Goal: Navigation & Orientation: Find specific page/section

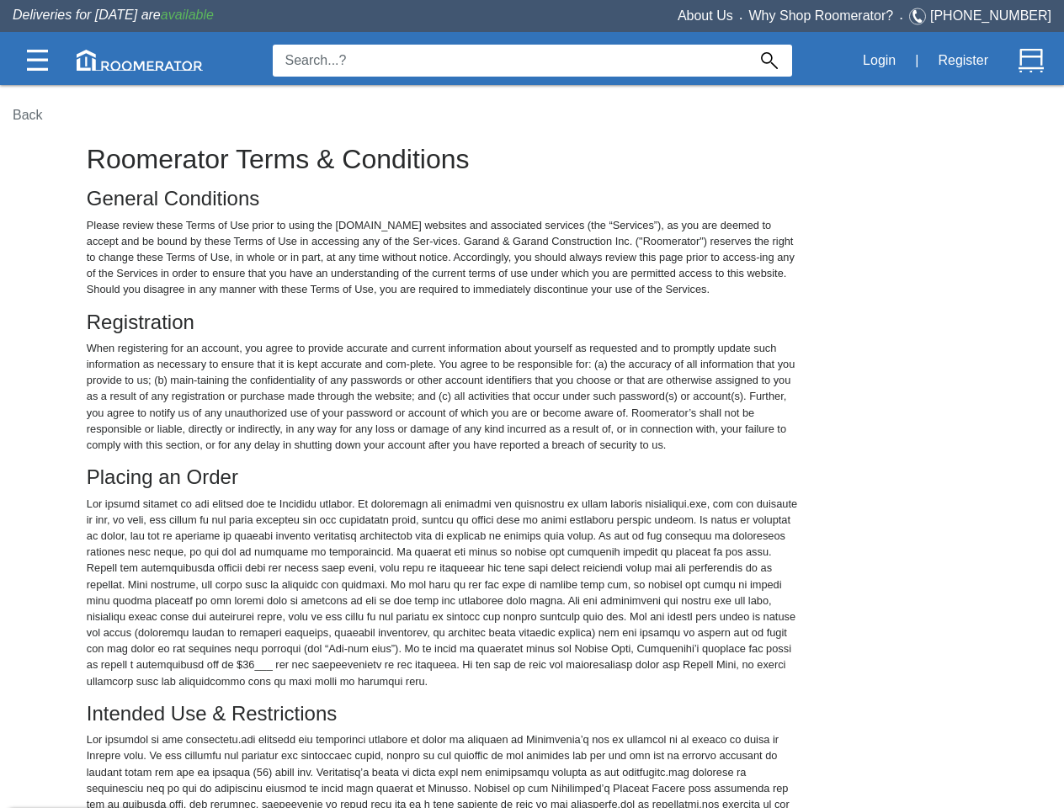
click at [37, 60] on img at bounding box center [37, 60] width 21 height 21
click at [140, 60] on img at bounding box center [140, 60] width 126 height 21
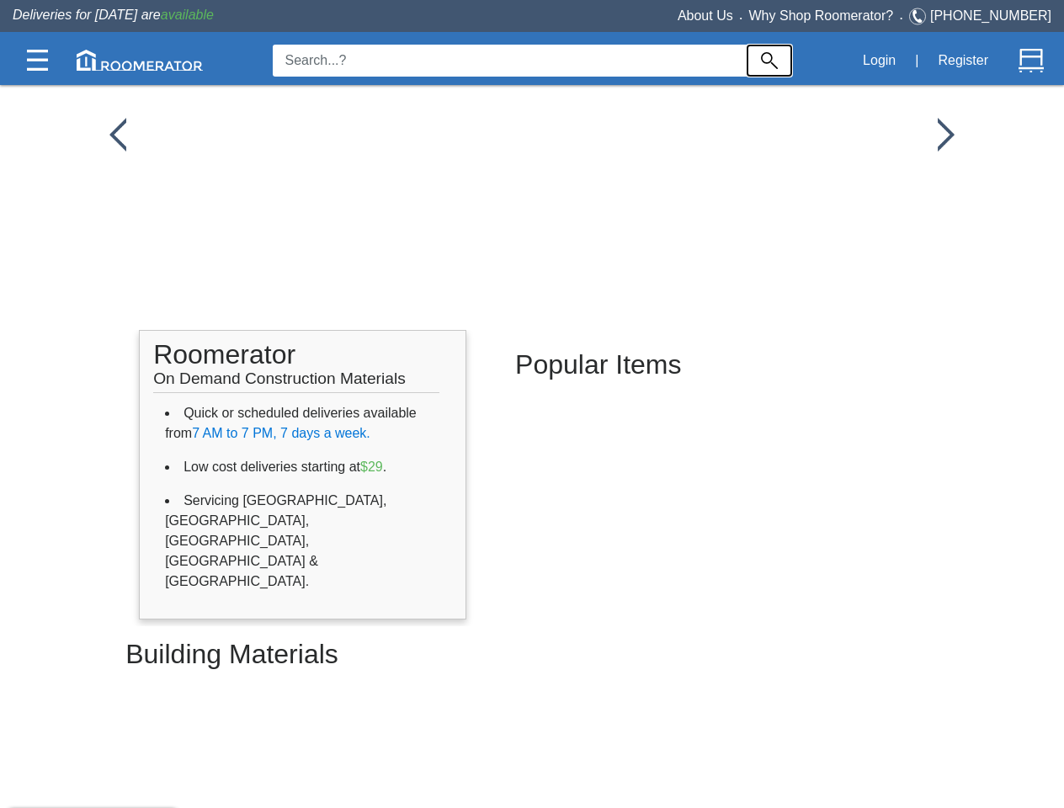
click at [769, 61] on img at bounding box center [769, 60] width 17 height 17
click at [879, 61] on button "Login" at bounding box center [878, 60] width 51 height 35
click at [963, 61] on button "Register" at bounding box center [962, 60] width 69 height 35
click at [1031, 61] on img at bounding box center [1030, 60] width 25 height 25
